Goal: Transaction & Acquisition: Book appointment/travel/reservation

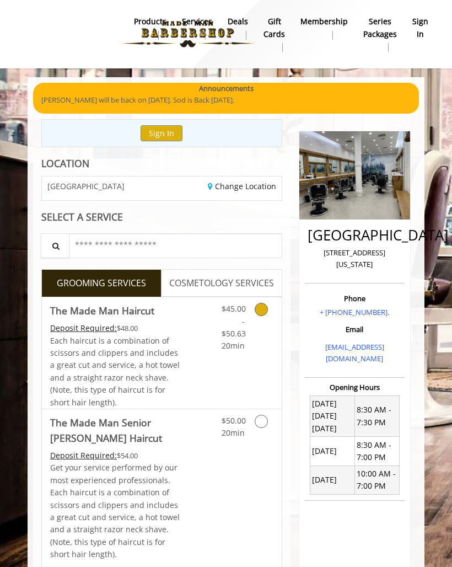
click at [256, 319] on div "Grooming services" at bounding box center [267, 324] width 29 height 55
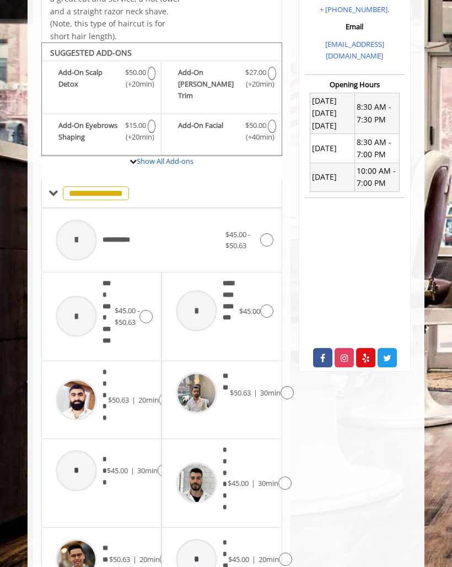
scroll to position [342, 0]
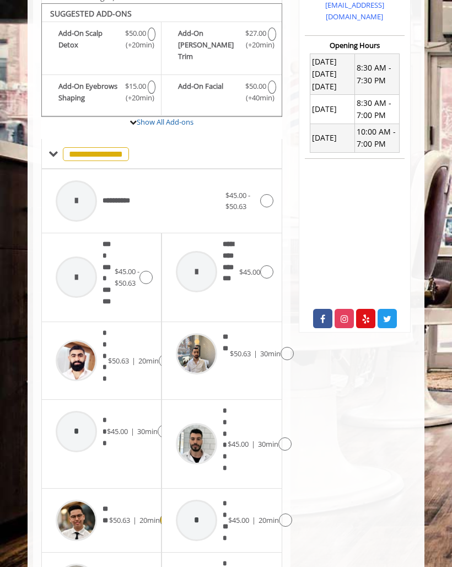
click at [93, 500] on img at bounding box center [76, 520] width 41 height 41
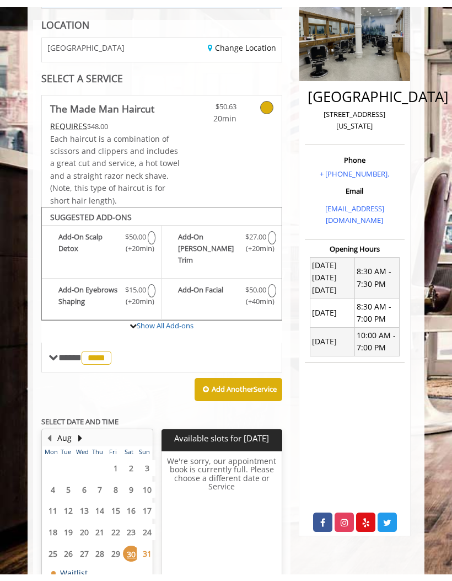
scroll to position [147, 0]
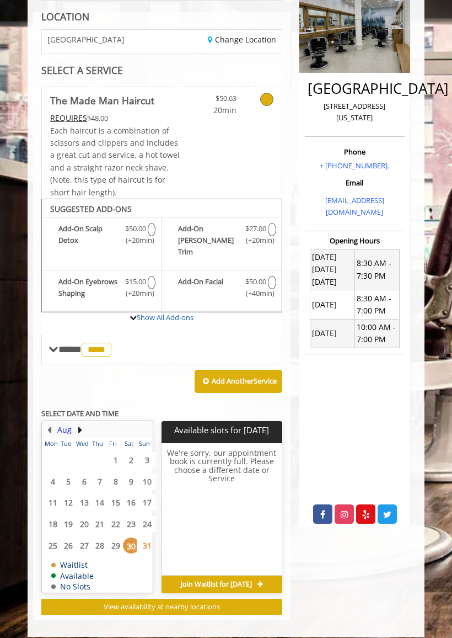
click at [71, 424] on button "Aug" at bounding box center [64, 430] width 14 height 12
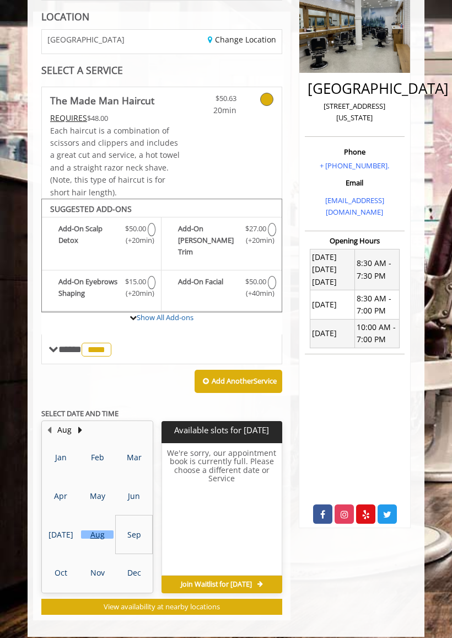
click at [133, 530] on div "Sep" at bounding box center [134, 534] width 32 height 8
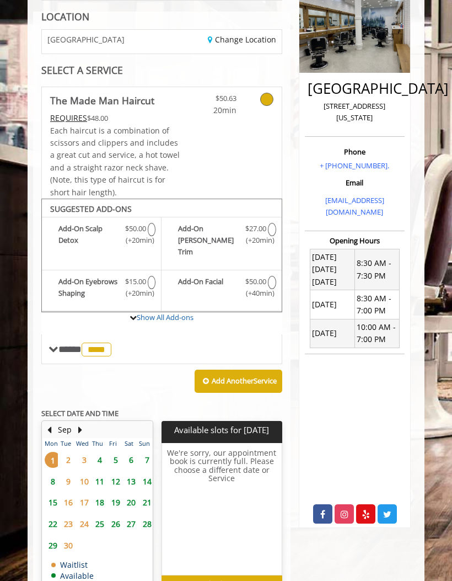
click at [116, 452] on span "5" at bounding box center [116, 460] width 17 height 16
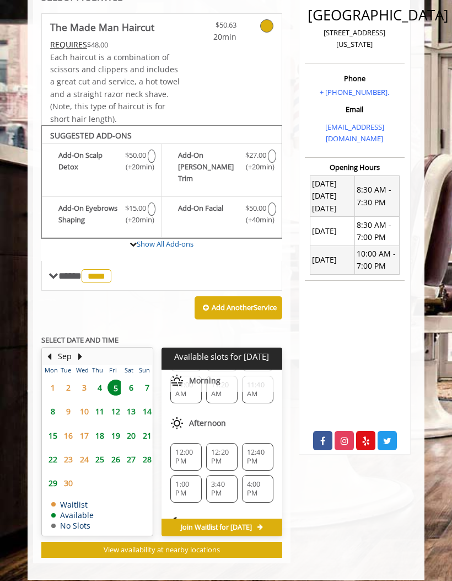
scroll to position [91, 0]
click at [132, 379] on span "6" at bounding box center [131, 387] width 17 height 16
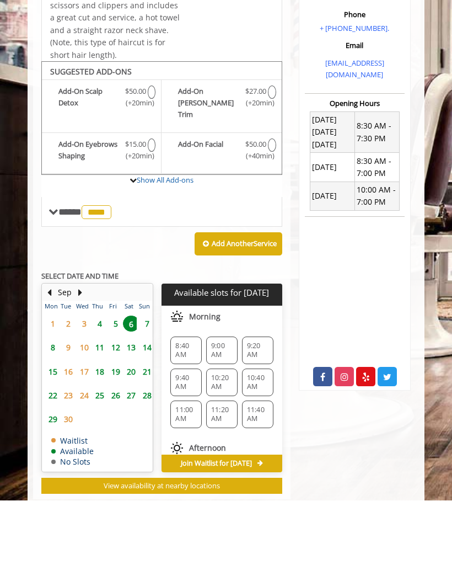
scroll to position [220, 0]
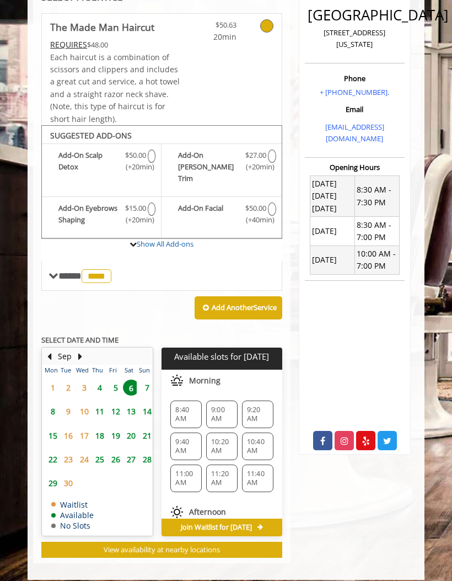
click at [185, 469] on span "11:00 AM" at bounding box center [186, 478] width 22 height 18
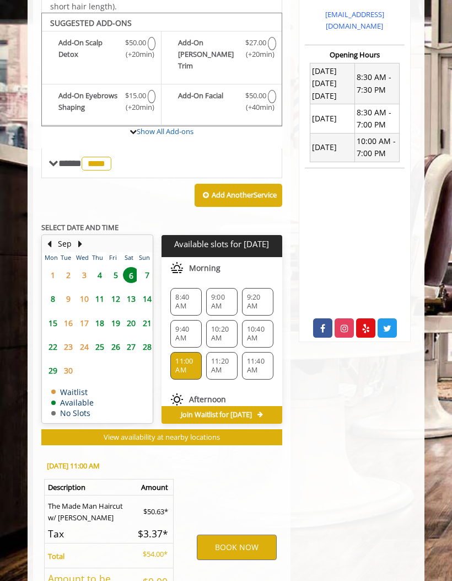
scroll to position [421, 0]
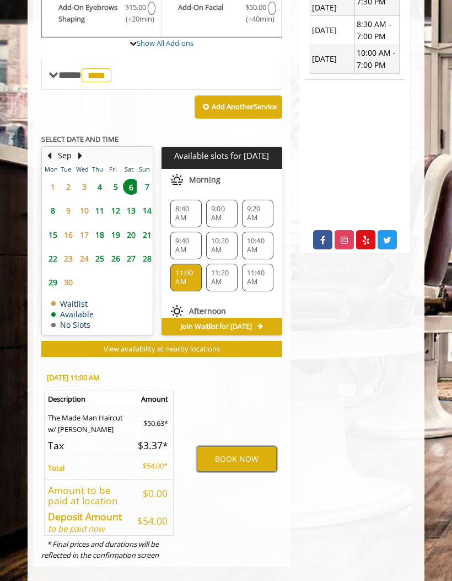
click at [213, 453] on button "BOOK NOW" at bounding box center [236, 458] width 79 height 25
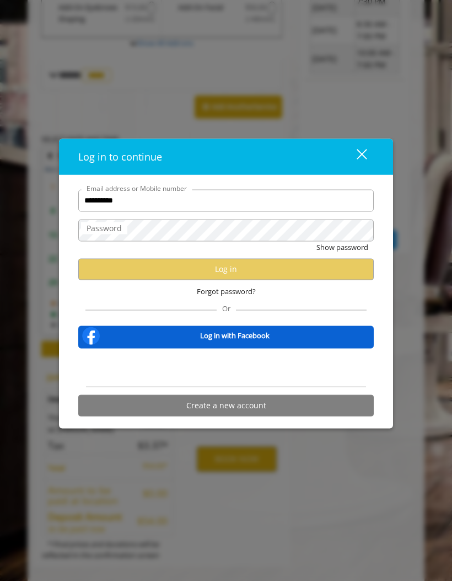
type input "**********"
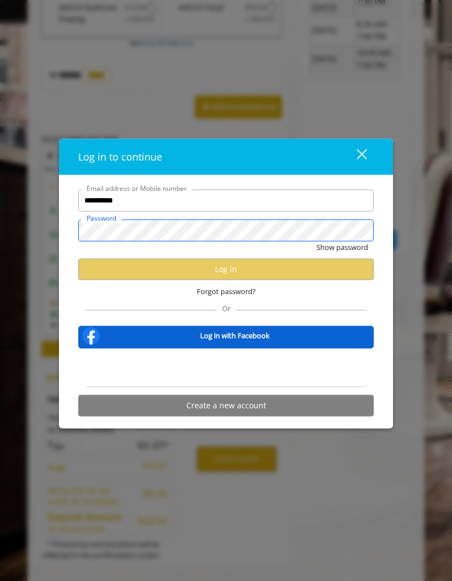
scroll to position [0, 0]
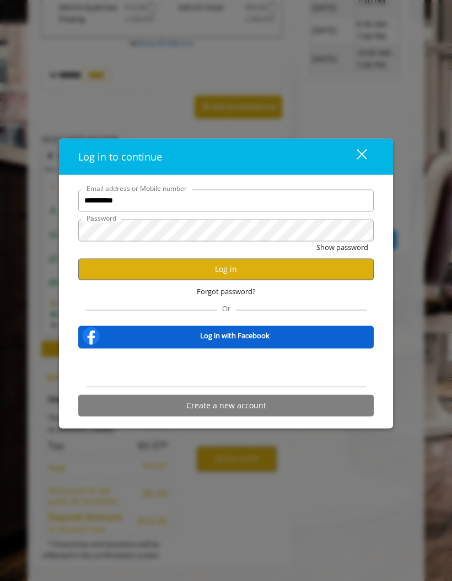
click at [83, 275] on button "Log in" at bounding box center [226, 269] width 296 height 22
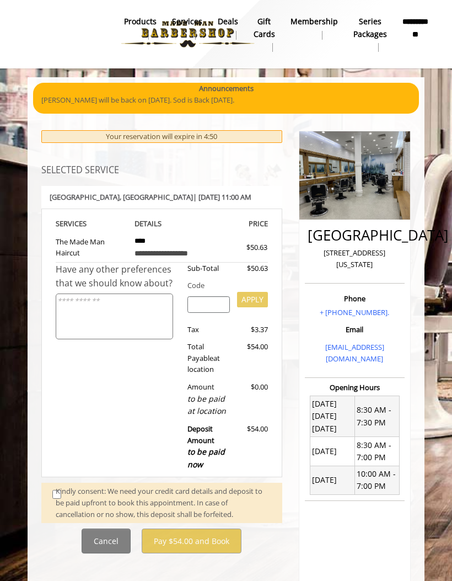
click at [55, 494] on span at bounding box center [54, 502] width 20 height 34
click at [62, 490] on div "Kindly consent: We need your credit card details and deposit to be paid upfront…" at bounding box center [164, 502] width 216 height 34
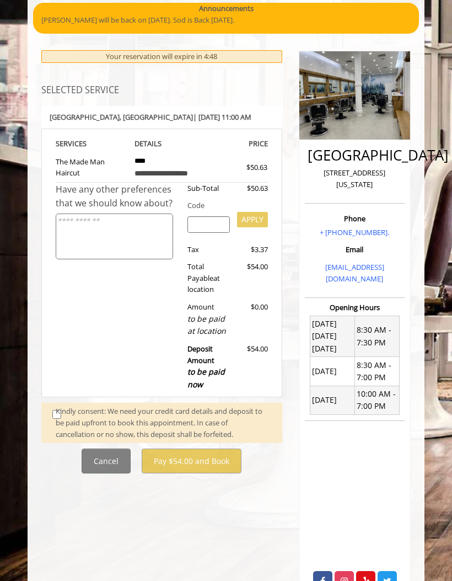
scroll to position [81, 0]
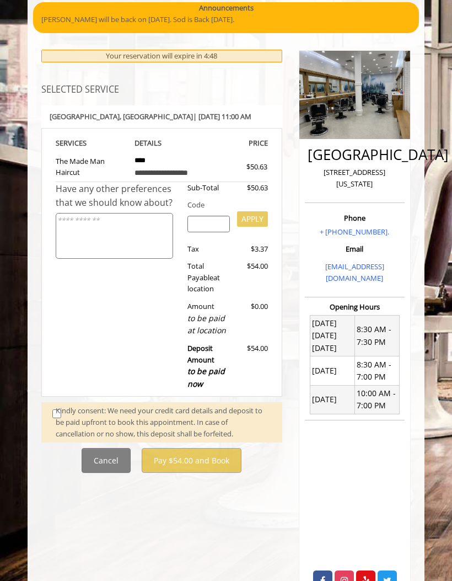
click at [56, 416] on div "Kindly consent: We need your credit card details and deposit to be paid upfront…" at bounding box center [164, 422] width 216 height 34
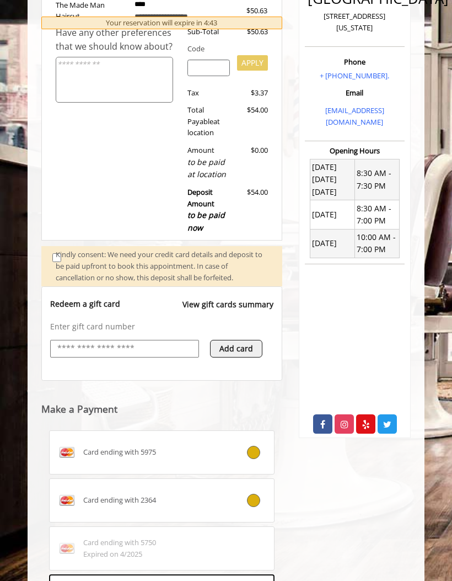
click at [253, 497] on icon at bounding box center [253, 500] width 13 height 13
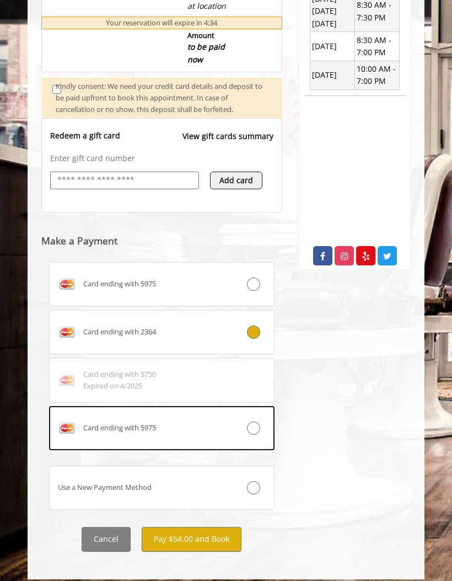
click at [175, 529] on button "Pay $54.00 and Book" at bounding box center [192, 539] width 100 height 25
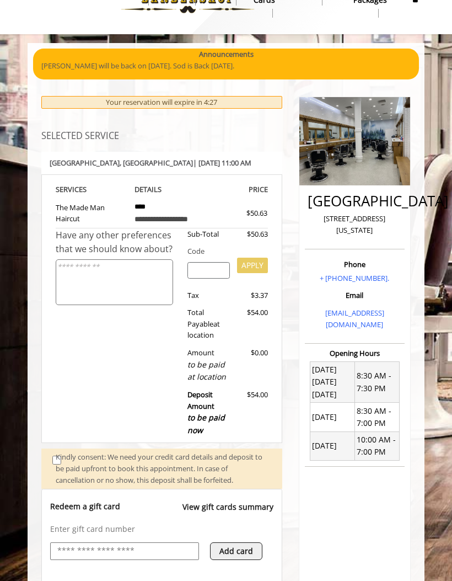
scroll to position [0, 0]
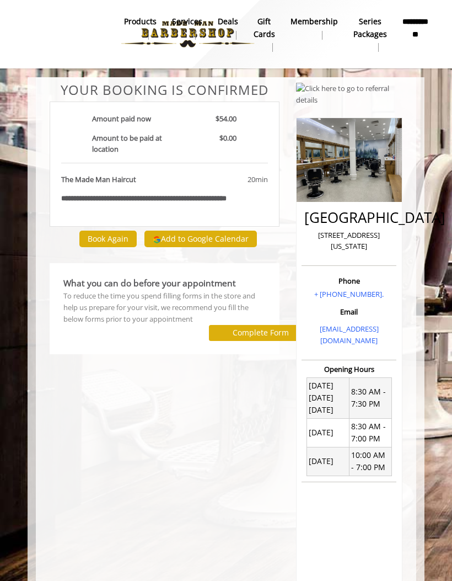
click at [165, 247] on button "Add to Google Calendar" at bounding box center [201, 239] width 113 height 17
